Goal: Find specific page/section: Find specific page/section

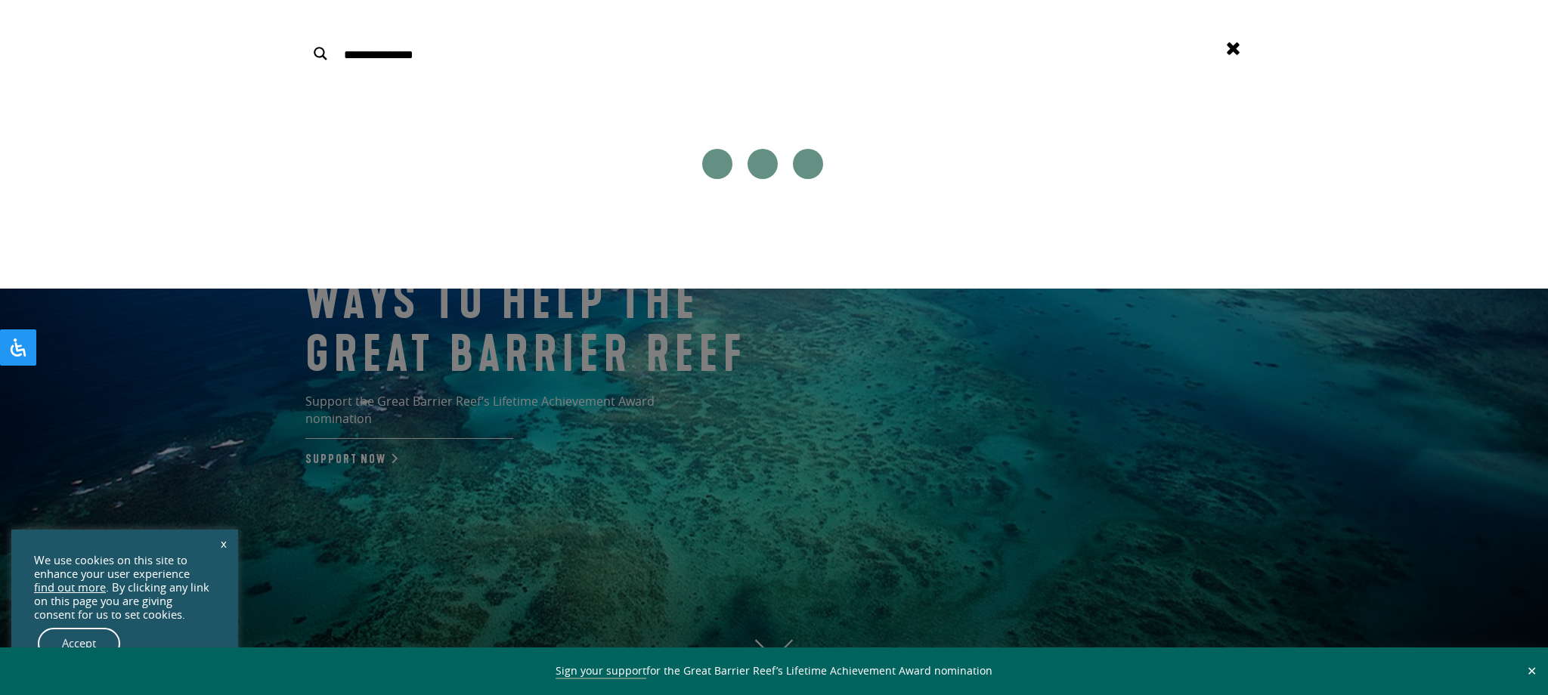
type input "**********"
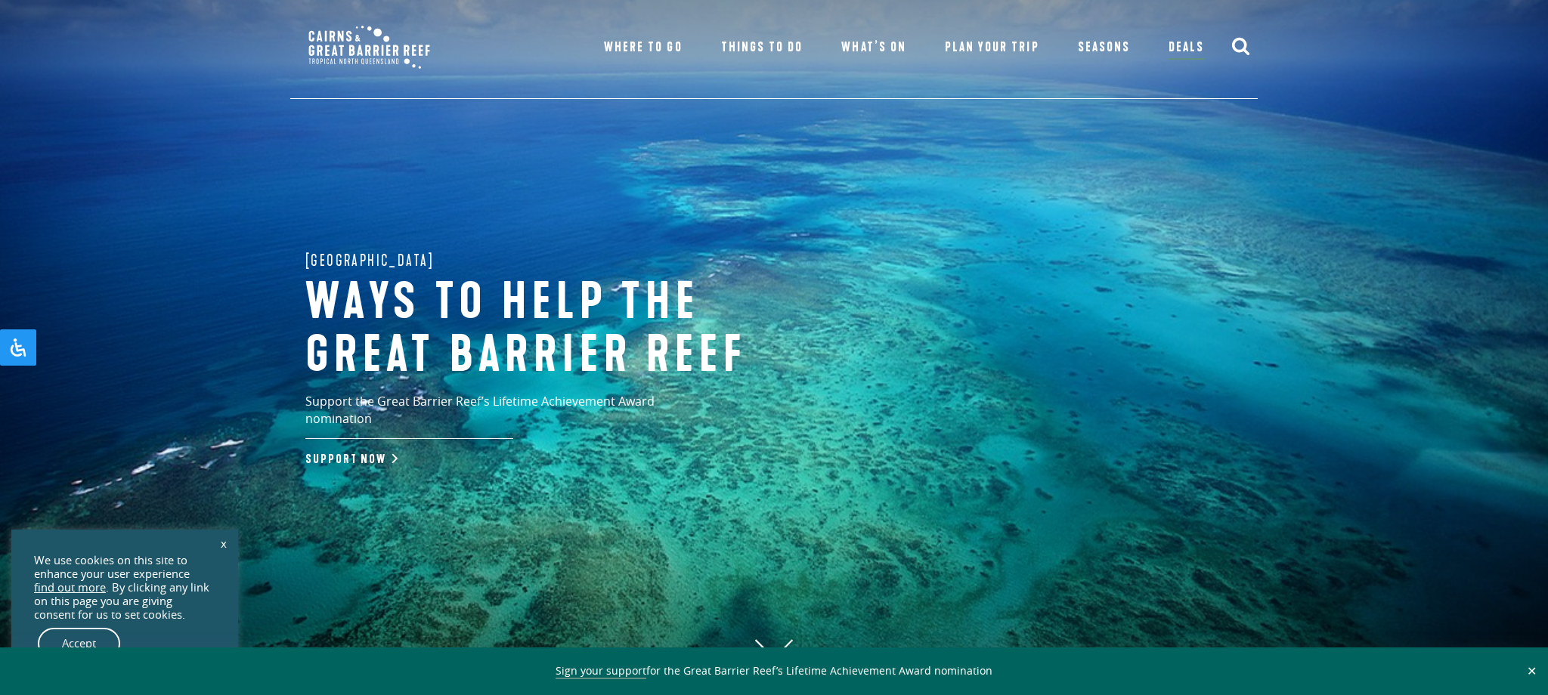
click at [1230, 44] on div "Menu Where To Go [PERSON_NAME][GEOGRAPHIC_DATA] Visit destination [GEOGRAPHIC_D…" at bounding box center [774, 49] width 968 height 99
click at [1240, 47] on icon "submit" at bounding box center [1240, 45] width 19 height 19
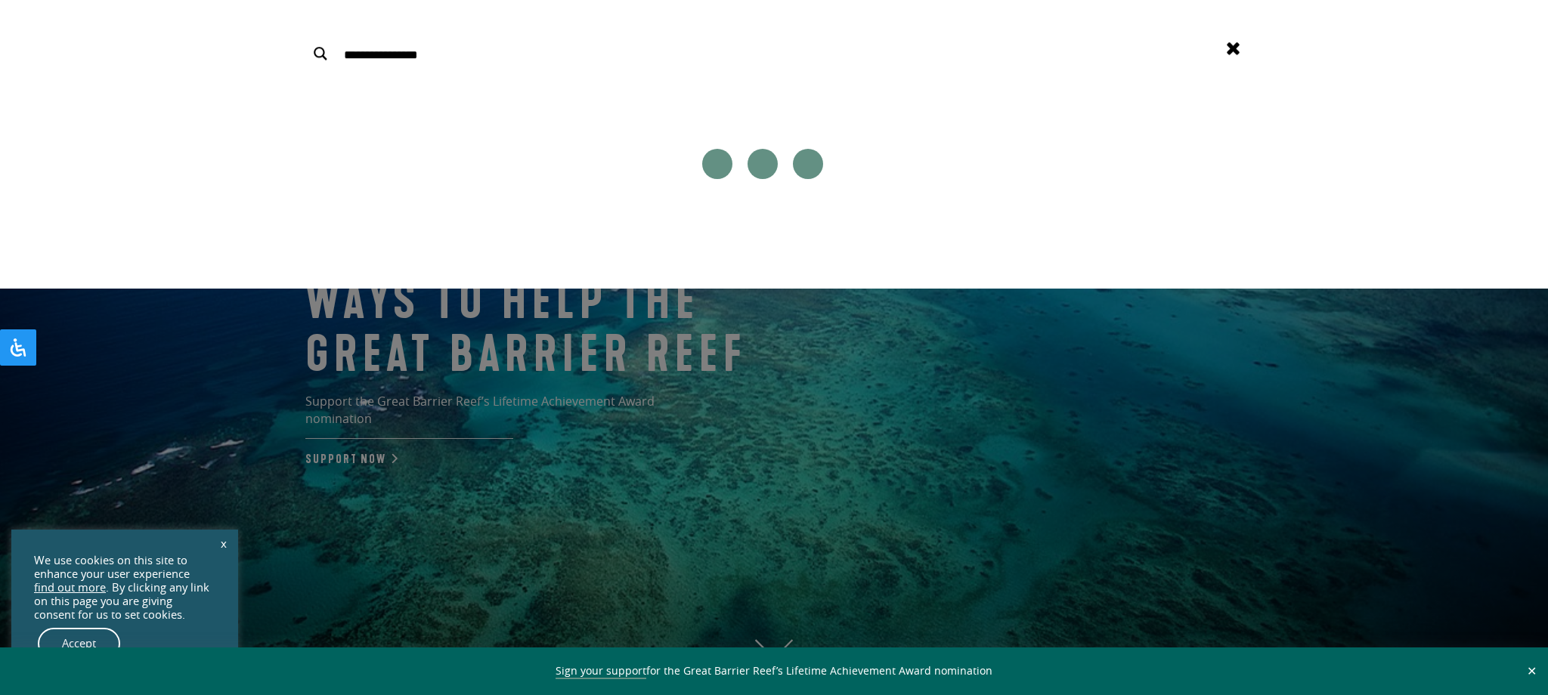
type input "**********"
